Goal: Task Accomplishment & Management: Use online tool/utility

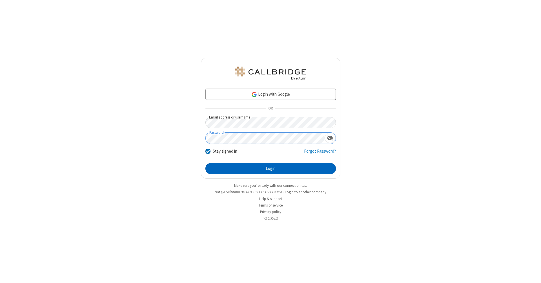
click at [270, 168] on button "Login" at bounding box center [270, 168] width 130 height 11
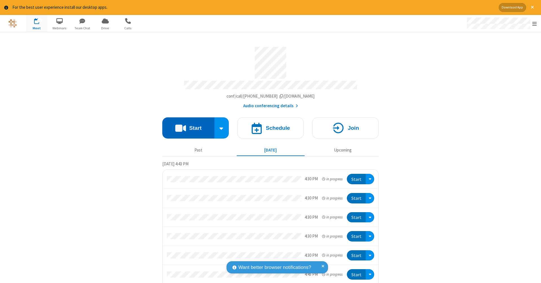
click at [186, 125] on button "Start" at bounding box center [188, 127] width 52 height 21
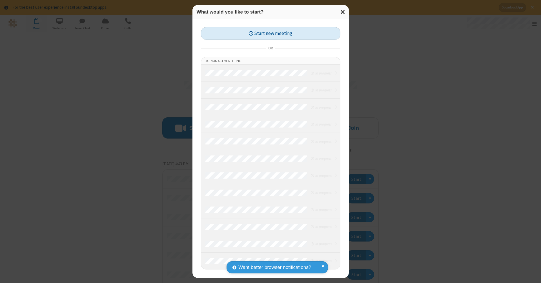
click at [270, 33] on button "Start new meeting" at bounding box center [270, 33] width 139 height 13
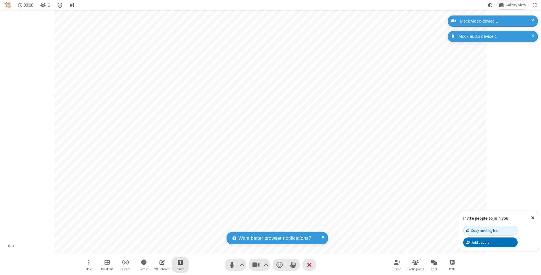
click at [180, 262] on span "Start sharing" at bounding box center [180, 261] width 5 height 7
click at [157, 248] on span "Share my screen" at bounding box center [157, 249] width 6 height 5
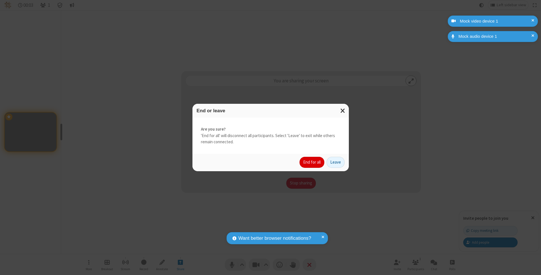
click at [312, 162] on button "End for all" at bounding box center [311, 162] width 25 height 11
